Goal: Check status

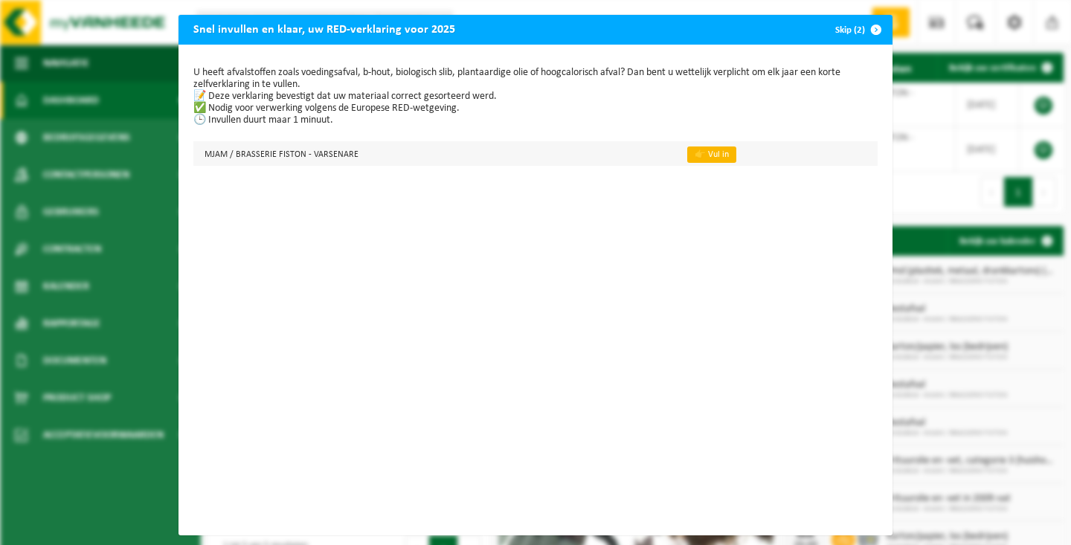
click at [710, 155] on link "👉 Vul in" at bounding box center [711, 155] width 49 height 16
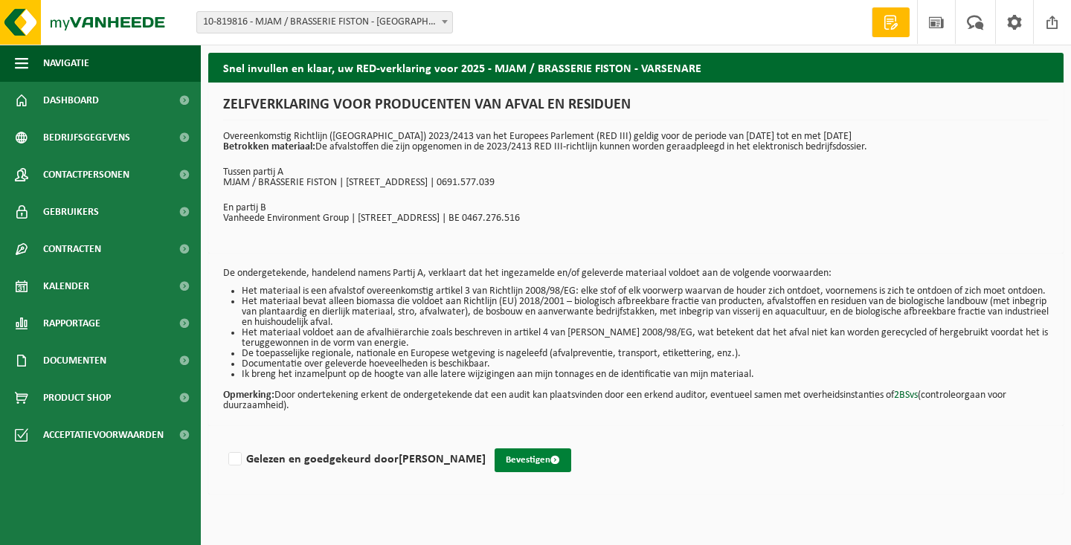
click at [538, 472] on button "Bevestigen" at bounding box center [533, 461] width 77 height 24
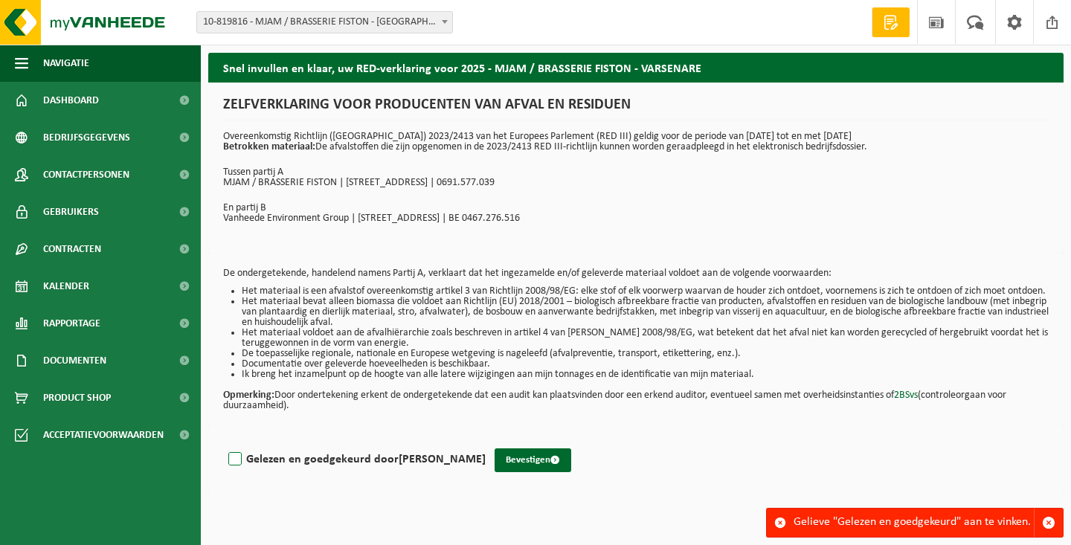
click at [237, 468] on label "Gelezen en goedgekeurd door PIETER SEYNAEVE" at bounding box center [355, 460] width 260 height 22
click at [486, 441] on input "Gelezen en goedgekeurd door PIETER SEYNAEVE" at bounding box center [486, 440] width 1 height 1
checkbox input "true"
click at [515, 472] on button "Bevestigen" at bounding box center [533, 461] width 77 height 24
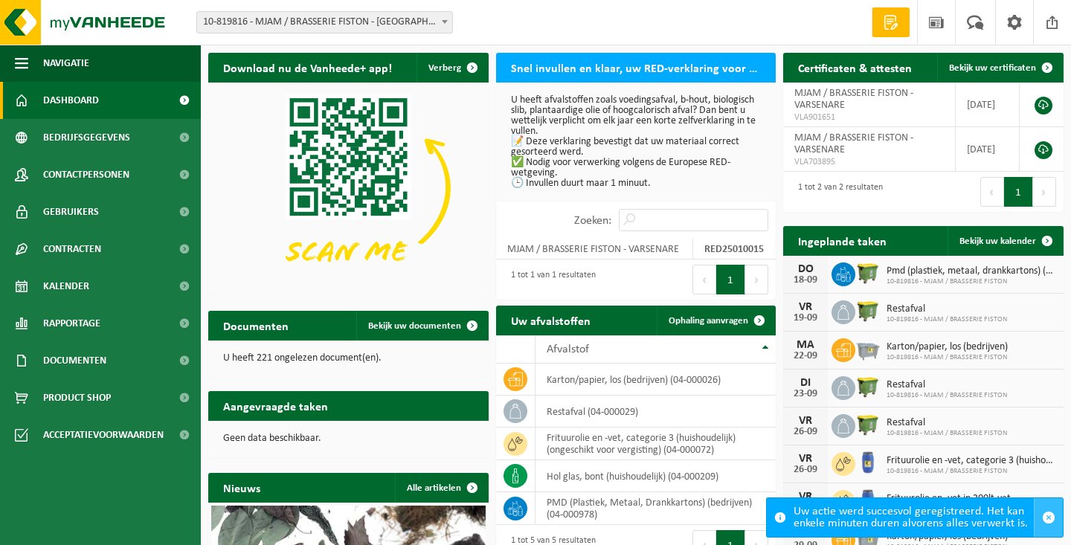
click at [1050, 522] on span "button" at bounding box center [1048, 517] width 13 height 13
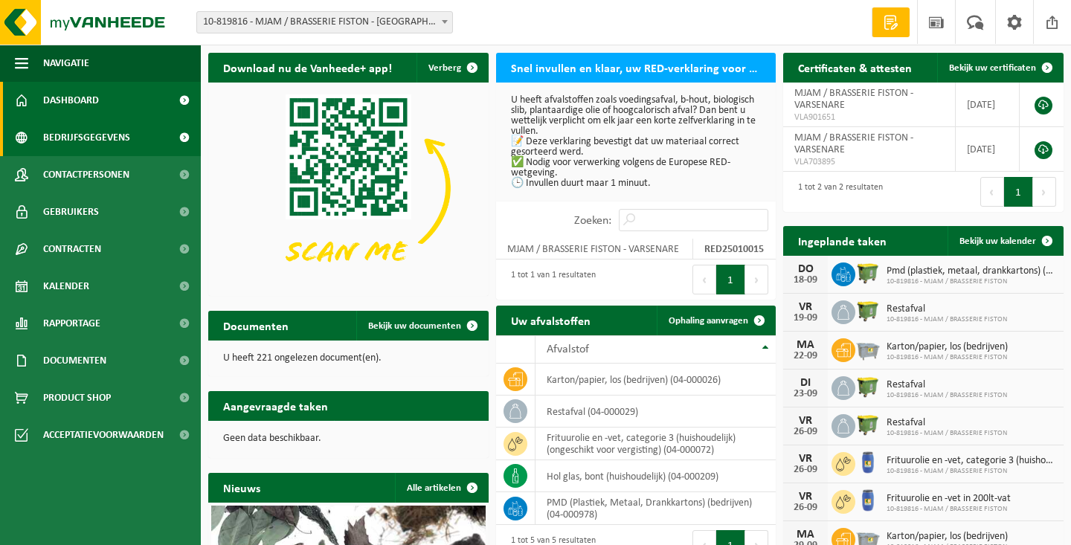
click at [123, 140] on span "Bedrijfsgegevens" at bounding box center [86, 137] width 87 height 37
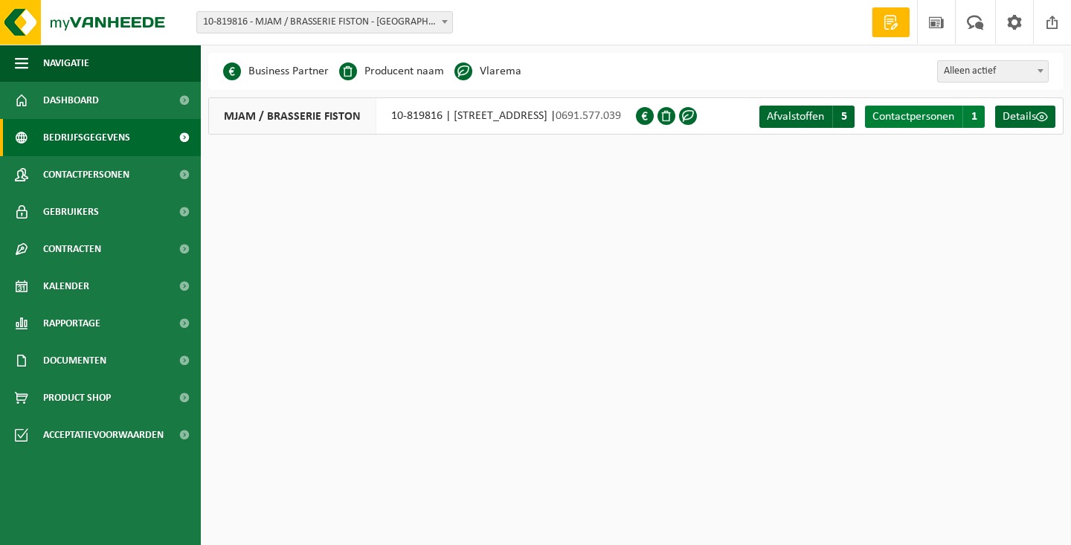
click at [943, 118] on span "Contactpersonen" at bounding box center [914, 117] width 82 height 12
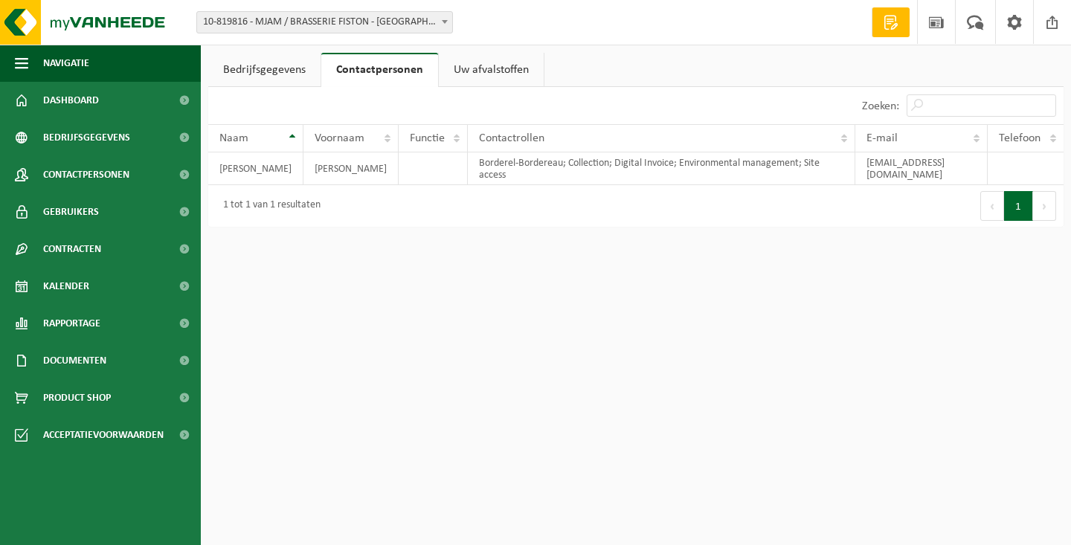
click at [272, 71] on link "Bedrijfsgegevens" at bounding box center [264, 70] width 112 height 34
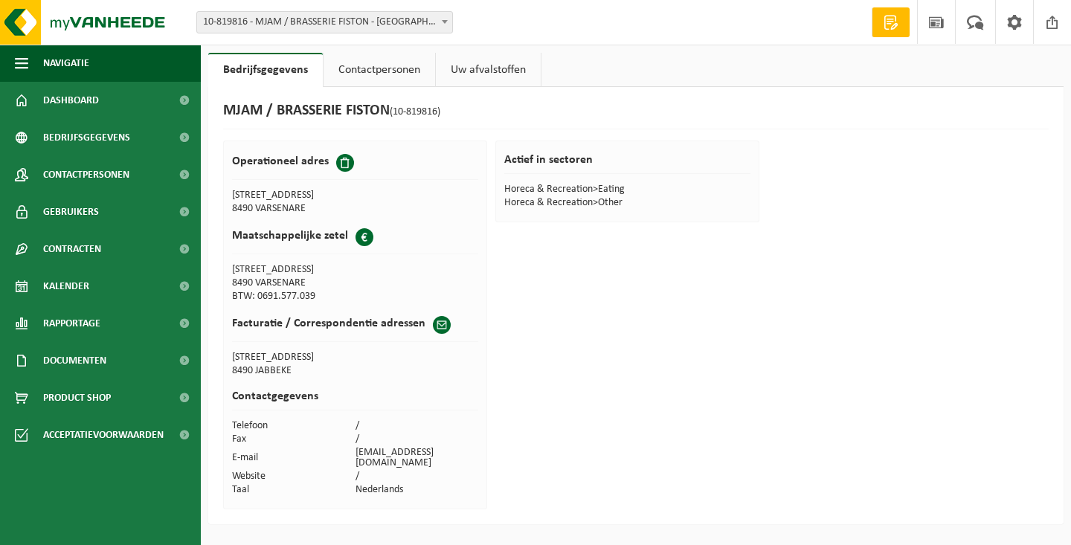
click at [484, 76] on link "Uw afvalstoffen" at bounding box center [488, 70] width 105 height 34
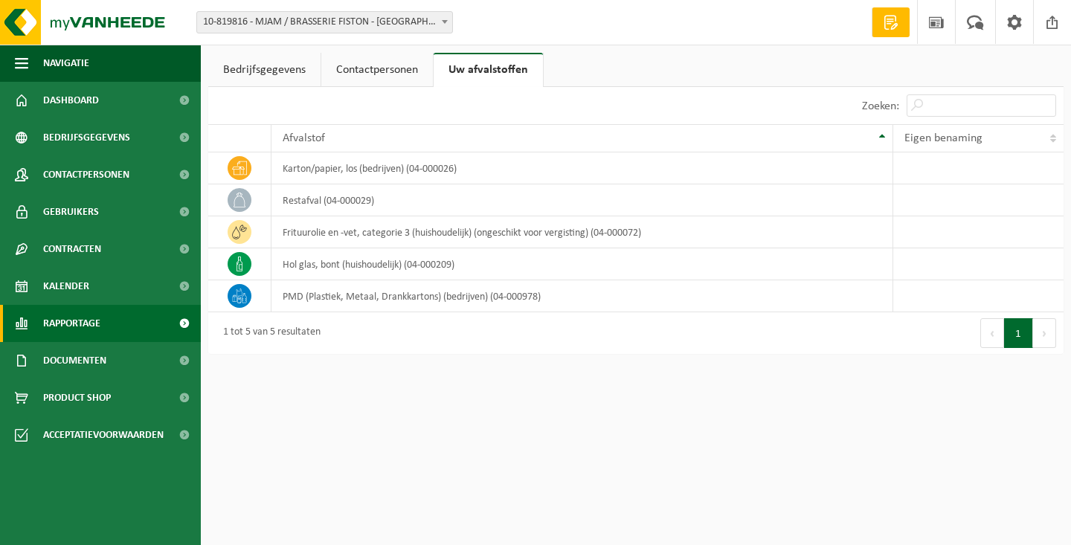
click at [111, 327] on link "Rapportage" at bounding box center [100, 323] width 201 height 37
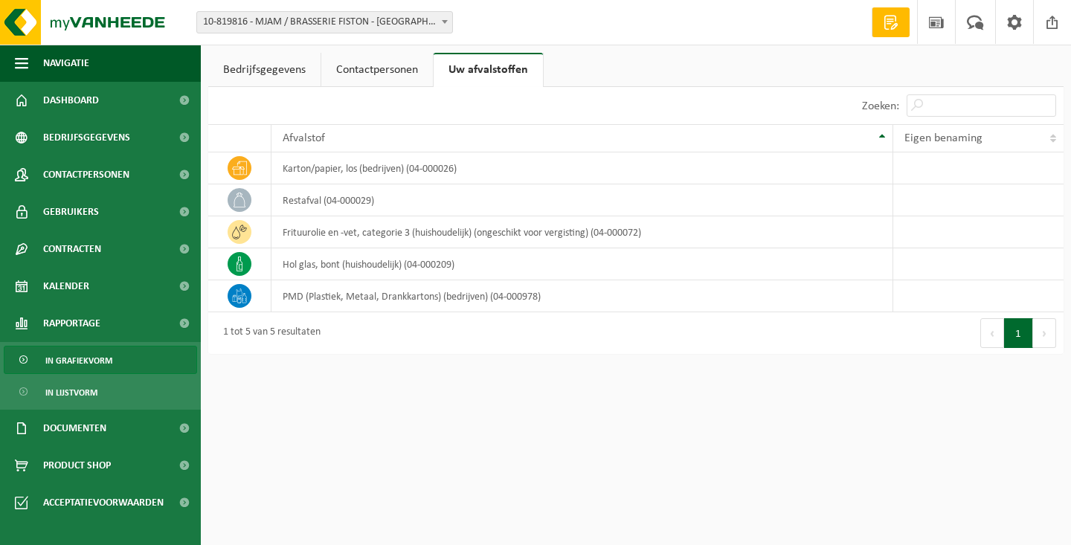
click at [97, 357] on span "In grafiekvorm" at bounding box center [78, 361] width 67 height 28
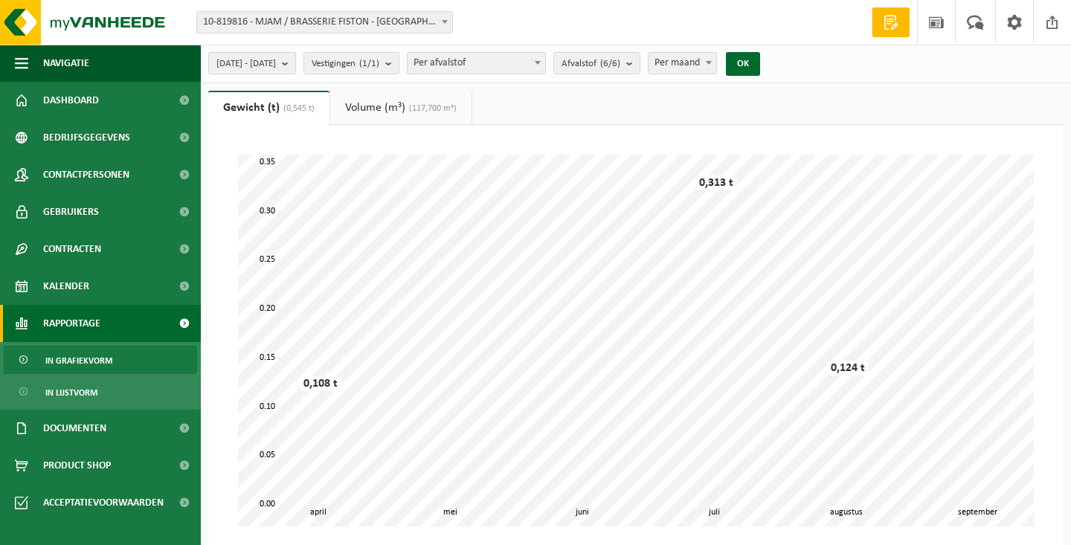
click at [295, 62] on b "submit" at bounding box center [288, 63] width 13 height 21
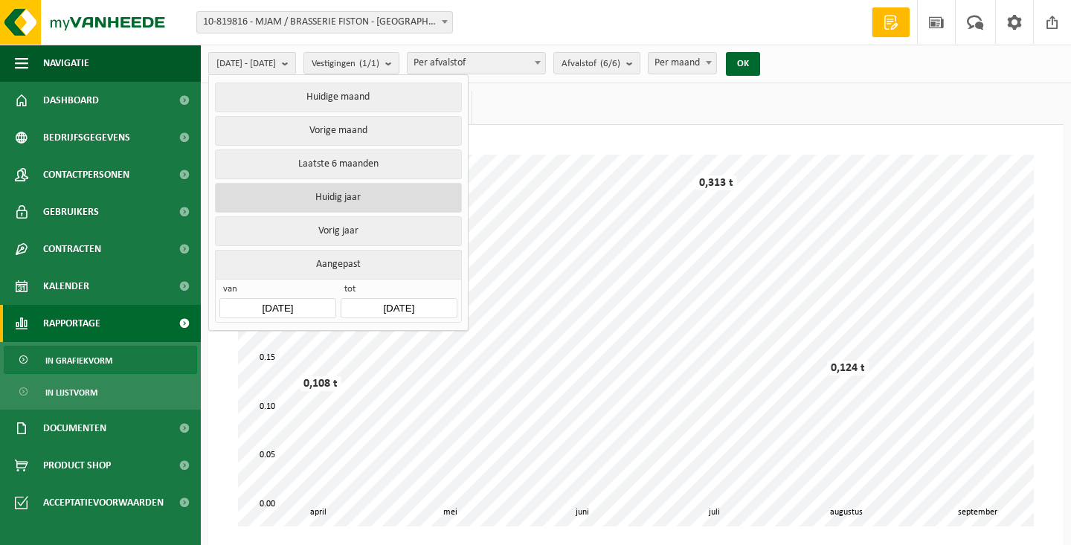
click at [347, 191] on button "Huidig jaar" at bounding box center [338, 198] width 246 height 30
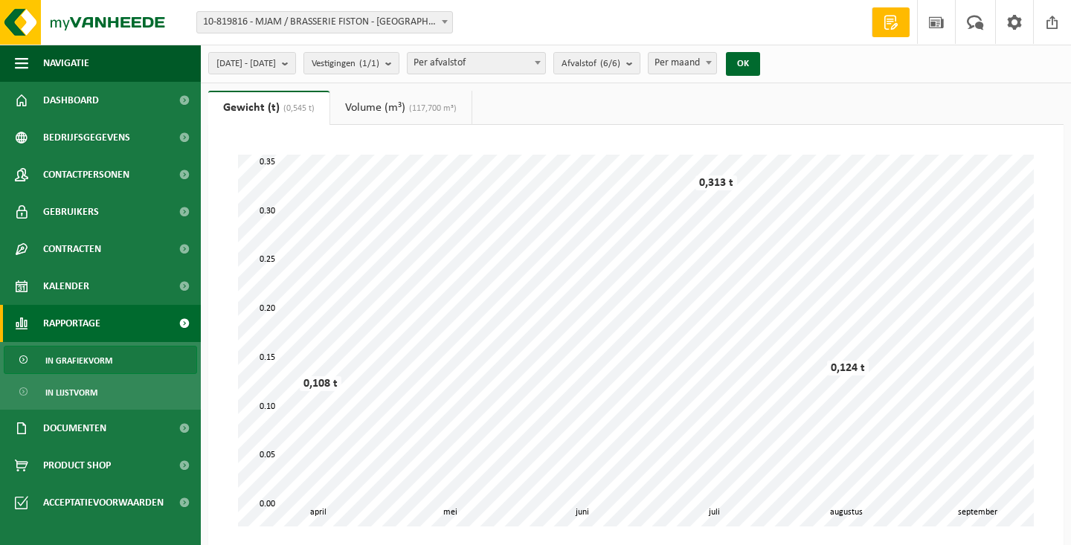
click at [712, 61] on b at bounding box center [709, 63] width 6 height 4
select select "3"
click at [760, 64] on button "OK" at bounding box center [743, 64] width 34 height 24
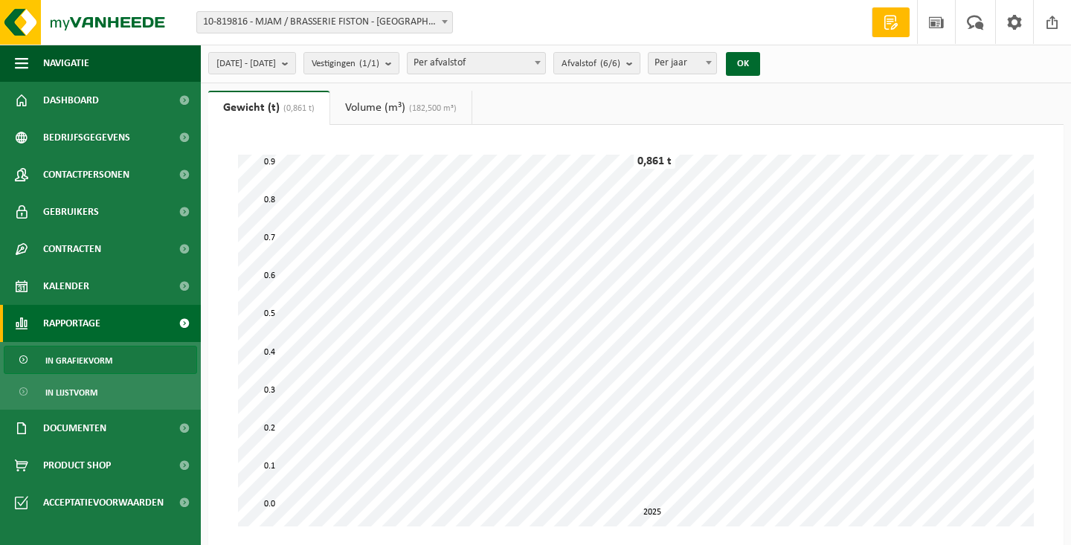
click at [385, 109] on link "Volume (m³) (182,500 m³)" at bounding box center [400, 108] width 141 height 34
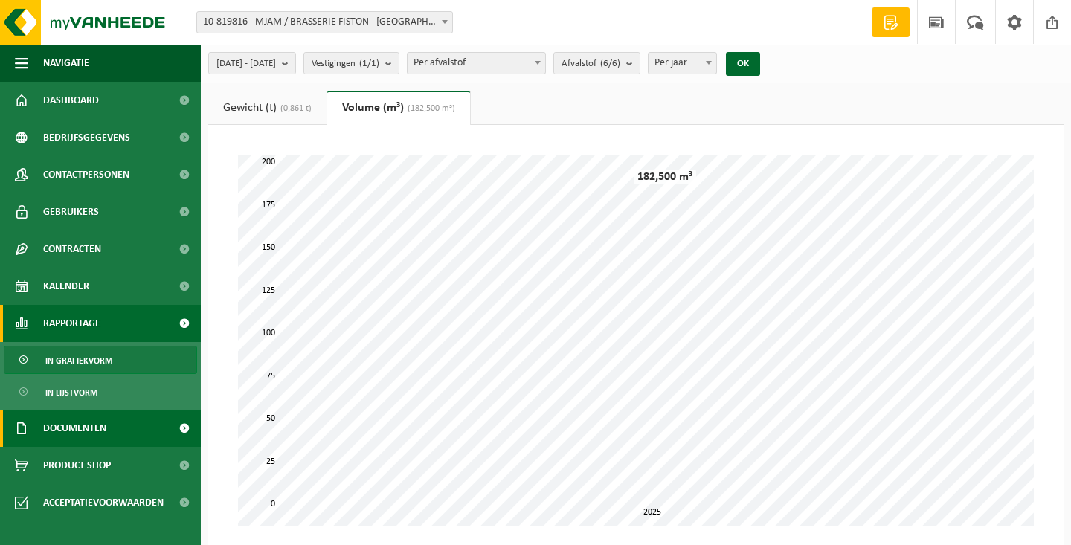
click at [109, 424] on link "Documenten" at bounding box center [100, 428] width 201 height 37
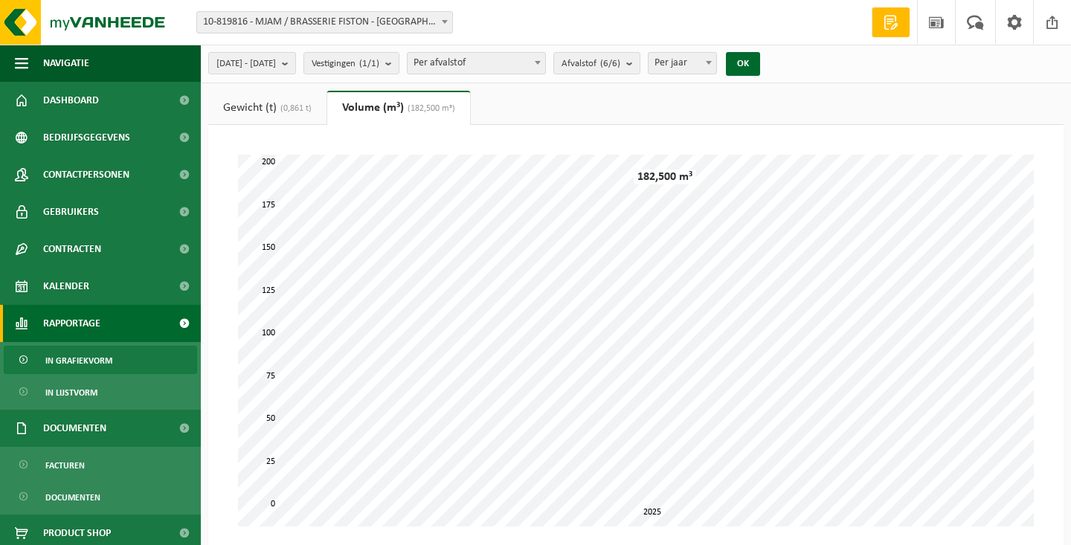
click at [101, 447] on ul "Facturen Documenten" at bounding box center [100, 481] width 201 height 68
click at [89, 477] on link "Facturen" at bounding box center [100, 465] width 193 height 28
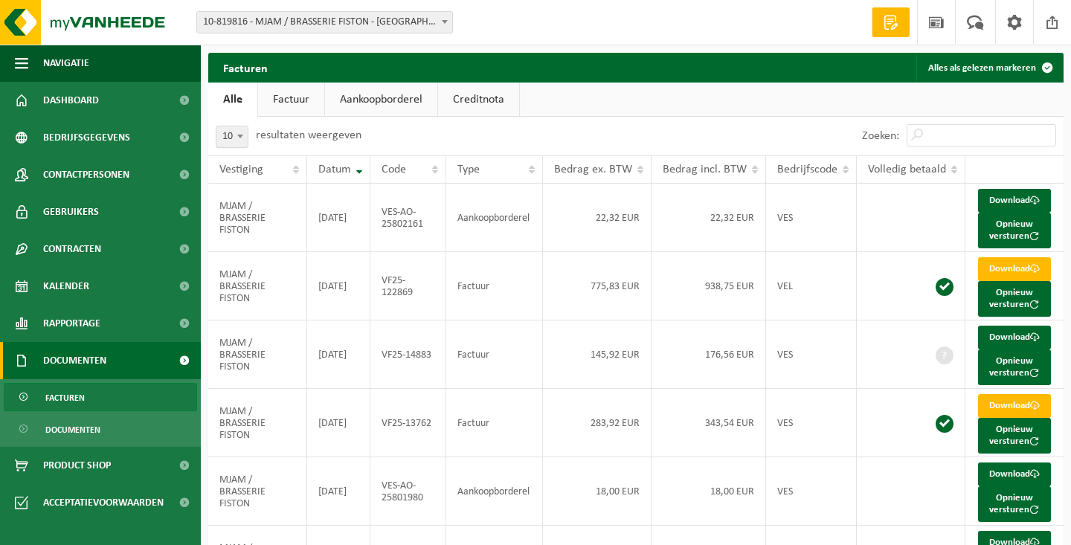
click at [298, 94] on link "Factuur" at bounding box center [291, 100] width 66 height 34
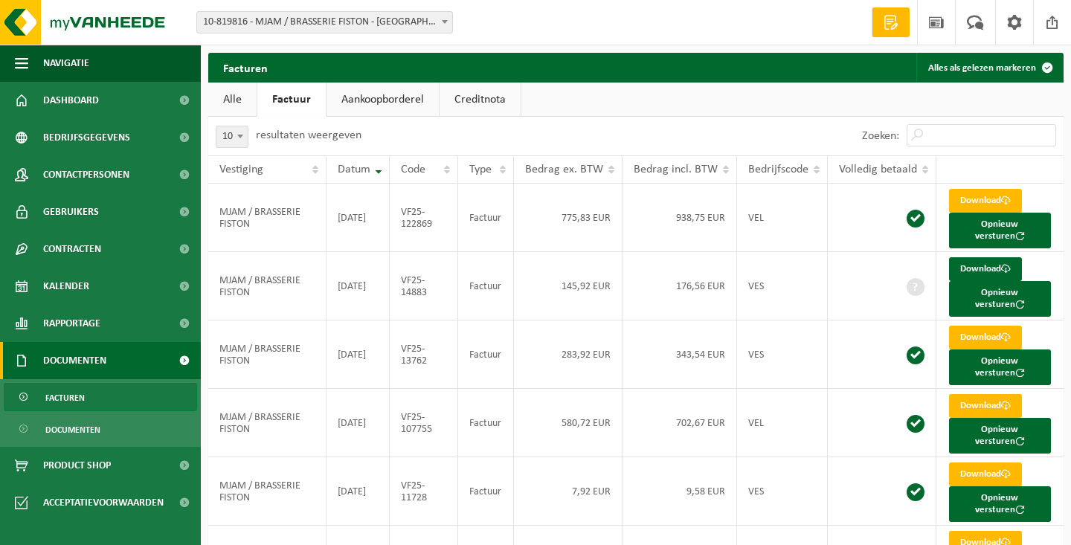
click at [373, 94] on link "Aankoopborderel" at bounding box center [383, 100] width 112 height 34
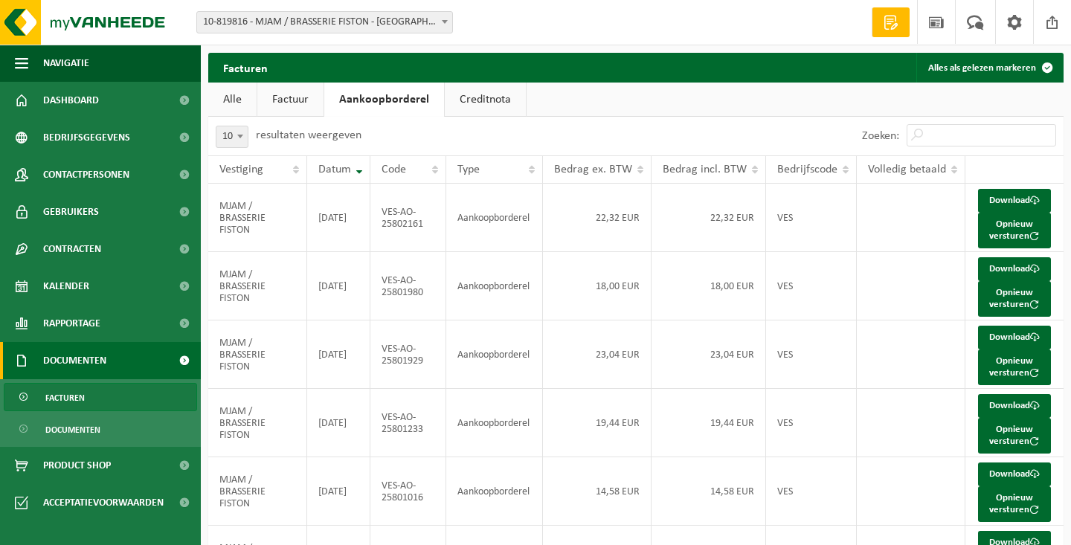
click at [490, 100] on link "Creditnota" at bounding box center [485, 100] width 81 height 34
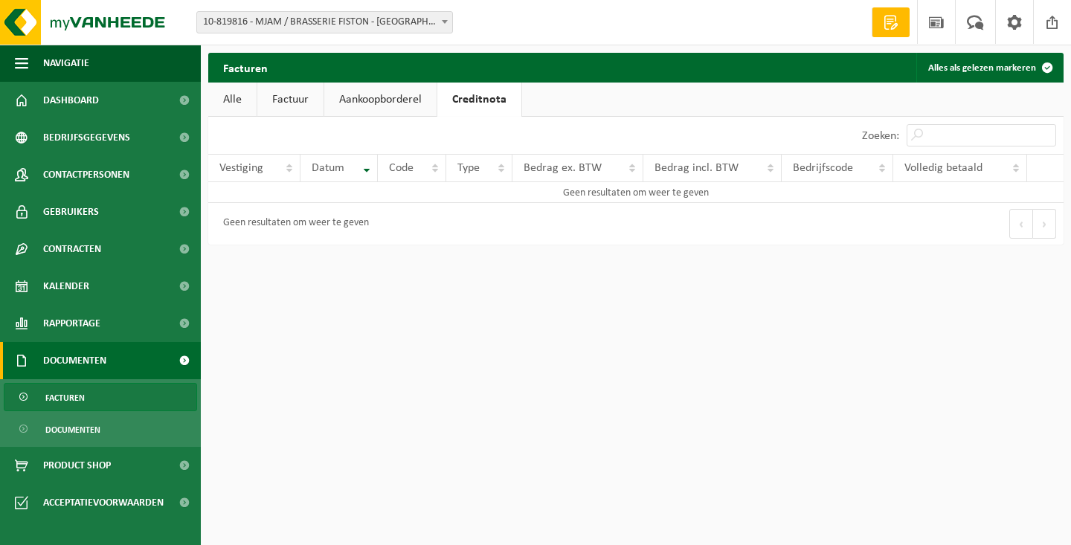
click at [394, 97] on link "Aankoopborderel" at bounding box center [380, 100] width 112 height 34
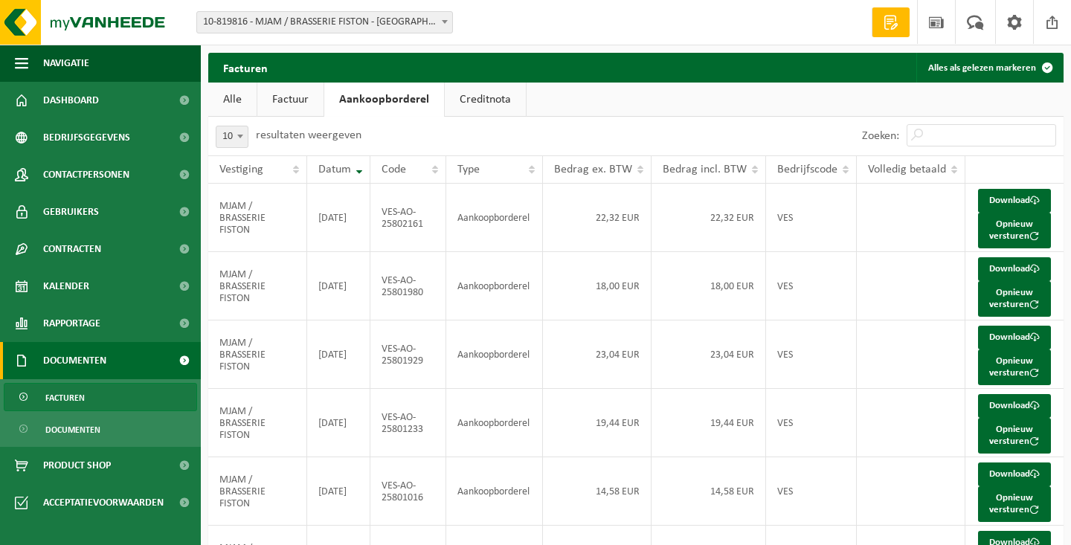
click at [304, 98] on link "Factuur" at bounding box center [290, 100] width 66 height 34
